Goal: Navigation & Orientation: Find specific page/section

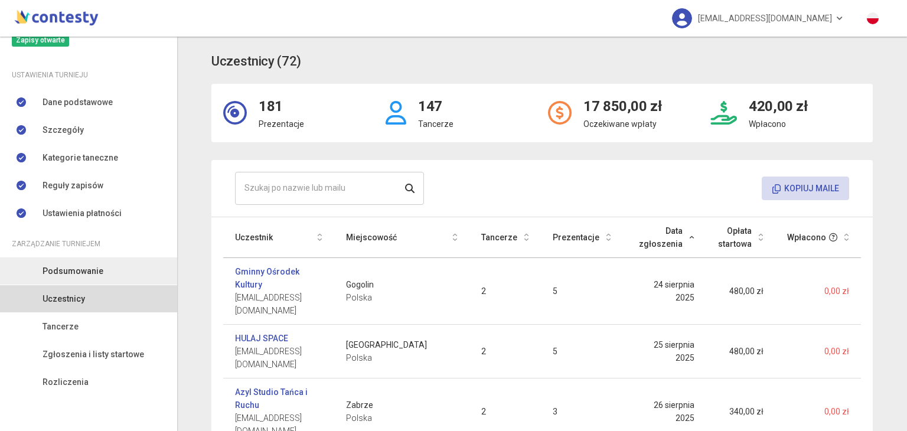
click at [63, 275] on span "Podsumowanie" at bounding box center [73, 271] width 61 height 13
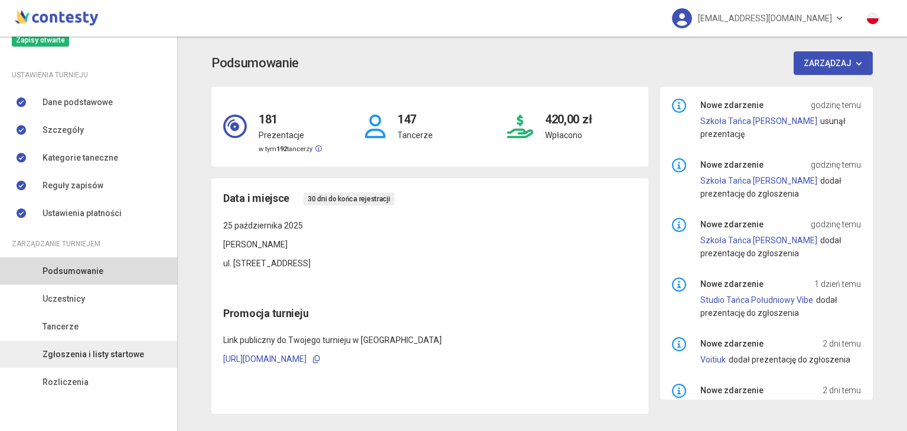
click at [68, 348] on span "Zgłoszenia i listy startowe" at bounding box center [94, 354] width 102 height 13
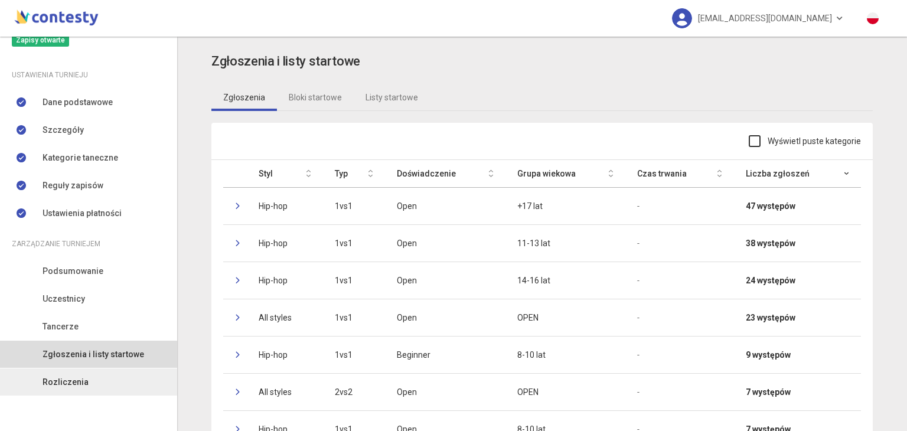
click at [62, 379] on span "Rozliczenia" at bounding box center [66, 382] width 46 height 13
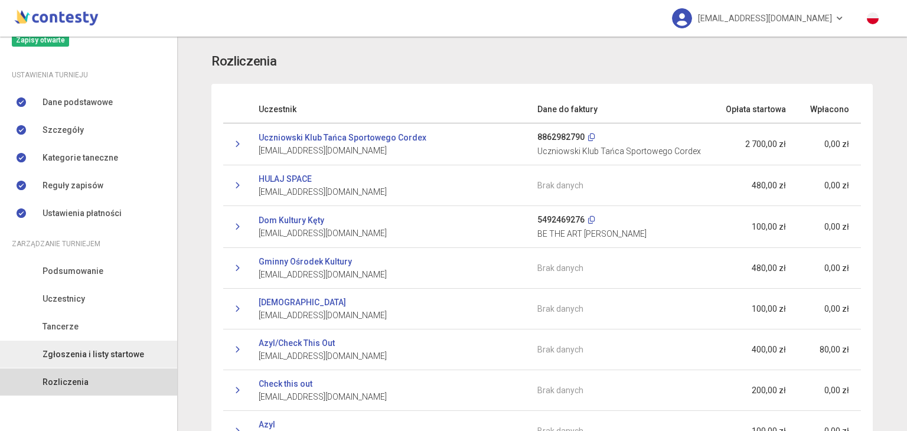
click at [65, 354] on span "Zgłoszenia i listy startowe" at bounding box center [94, 354] width 102 height 13
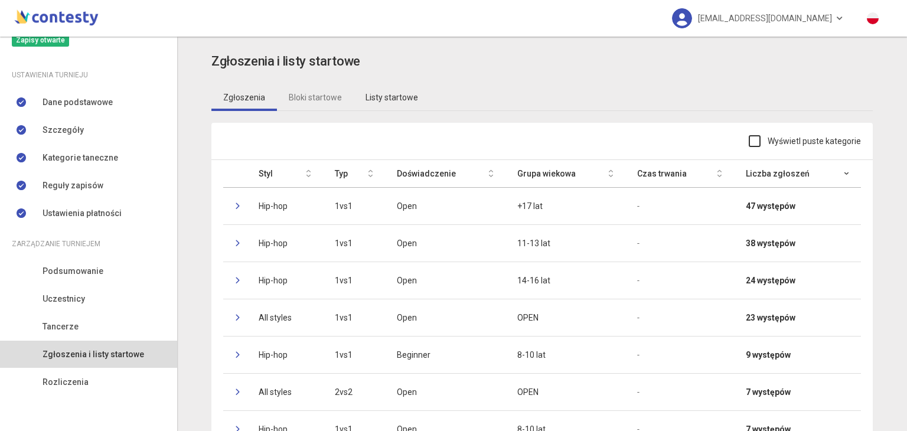
click at [387, 90] on link "Listy startowe" at bounding box center [392, 97] width 76 height 27
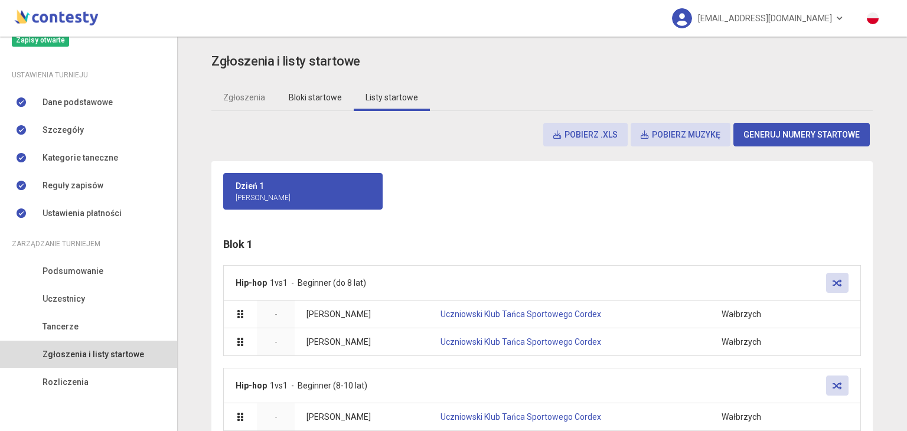
click at [331, 97] on link "Bloki startowe" at bounding box center [315, 97] width 77 height 27
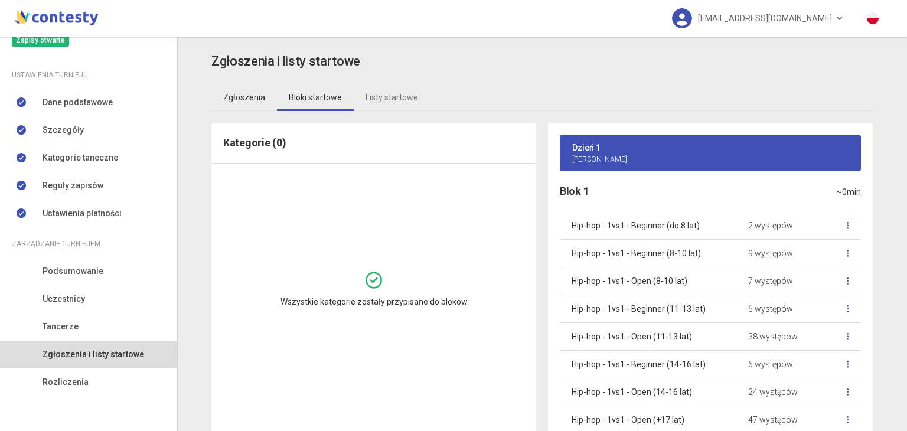
click at [240, 106] on link "Zgłoszenia" at bounding box center [244, 97] width 66 height 27
